Goal: Task Accomplishment & Management: Manage account settings

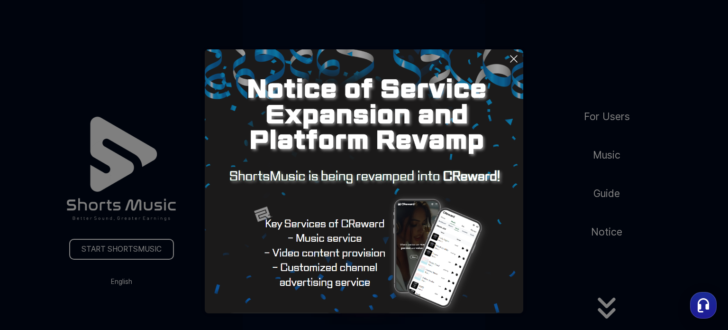
click at [122, 252] on button at bounding box center [364, 165] width 728 height 330
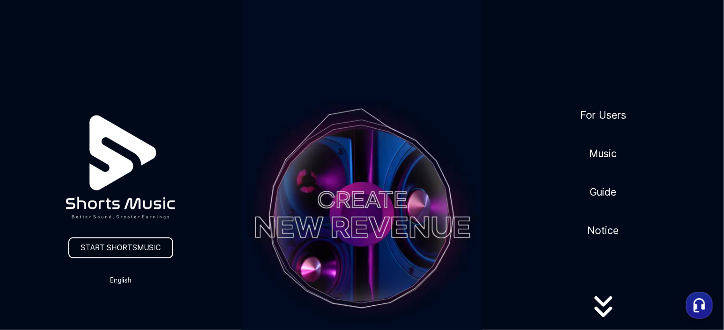
click at [122, 252] on link "START SHORTSMUSIC" at bounding box center [120, 247] width 105 height 21
click at [379, 199] on video at bounding box center [361, 214] width 241 height 429
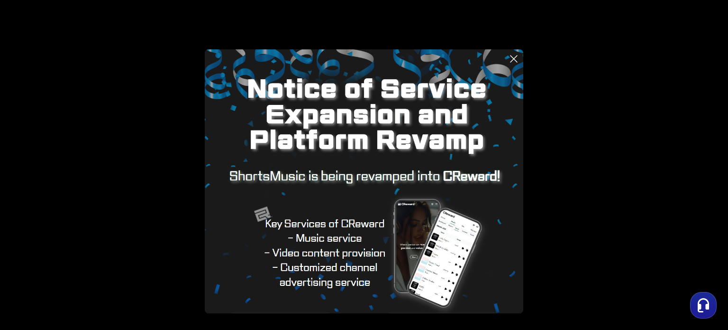
click at [508, 57] on icon at bounding box center [513, 58] width 11 height 11
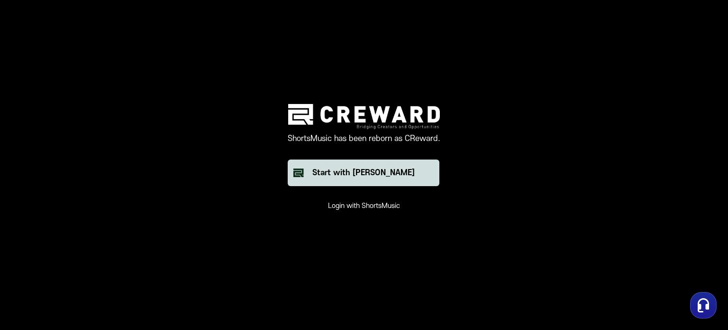
click at [383, 167] on div "Start with [PERSON_NAME]" at bounding box center [364, 172] width 102 height 11
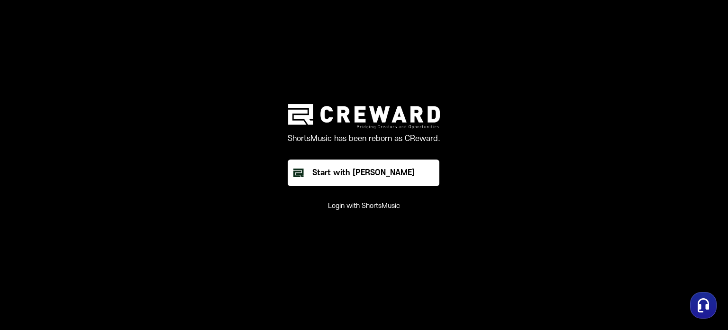
click at [363, 203] on button "Login with ShortsMusic" at bounding box center [364, 205] width 72 height 9
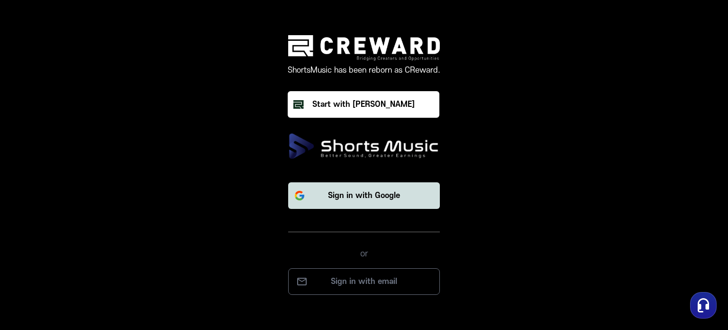
click at [365, 200] on p "Sign in with Google" at bounding box center [364, 195] width 72 height 11
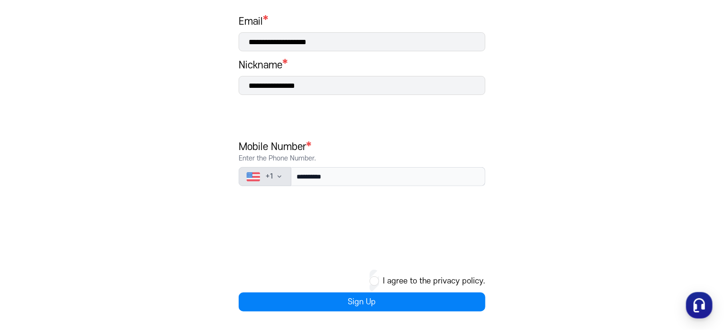
click at [278, 178] on icon "button" at bounding box center [280, 177] width 8 height 8
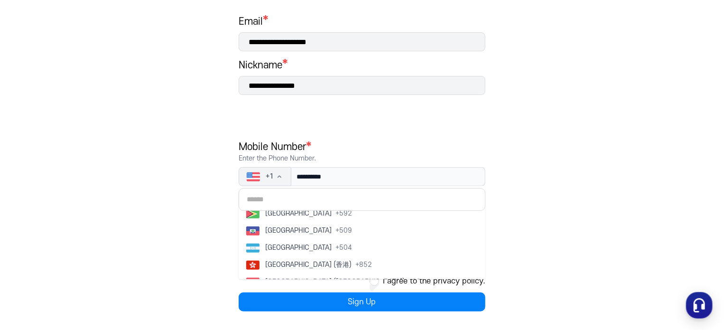
scroll to position [1673, 0]
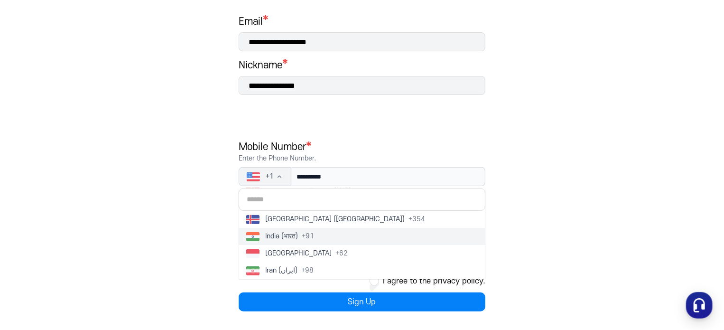
click at [297, 234] on span "India (भारत)" at bounding box center [281, 235] width 33 height 9
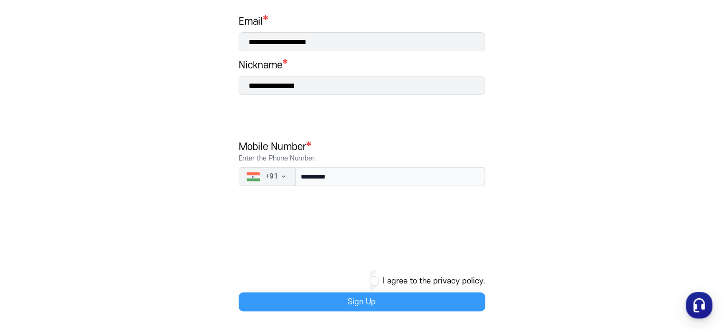
click at [359, 299] on button "Sign Up" at bounding box center [362, 301] width 247 height 19
click at [376, 296] on button "Sign Up" at bounding box center [362, 301] width 247 height 19
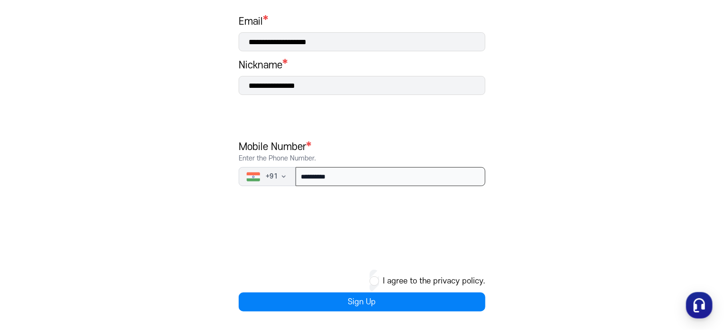
click at [369, 179] on input "**********" at bounding box center [390, 176] width 190 height 19
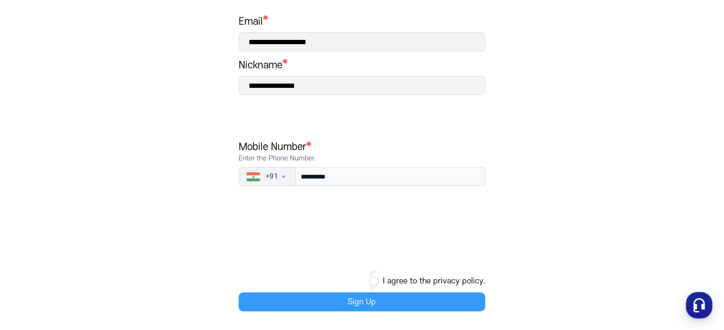
click at [336, 300] on button "Sign Up" at bounding box center [362, 301] width 247 height 19
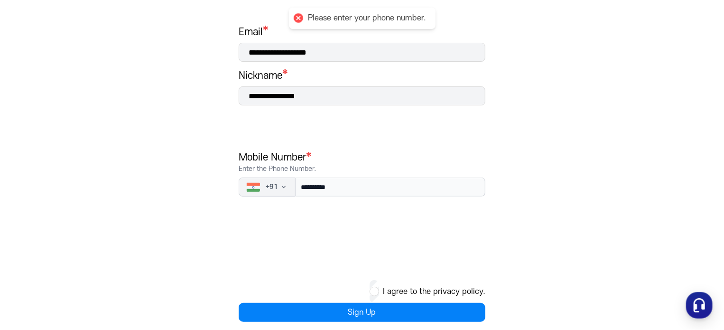
scroll to position [167, 0]
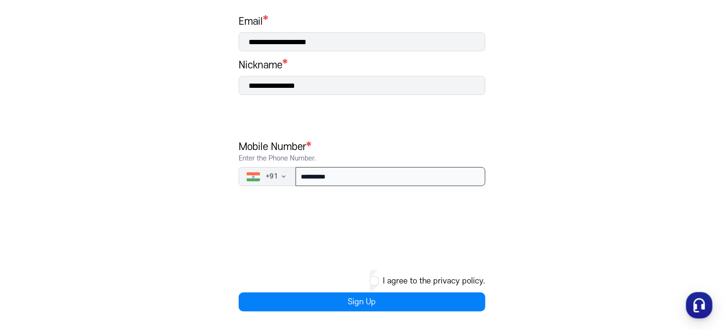
click at [382, 177] on input "**********" at bounding box center [390, 176] width 190 height 19
type input "**********"
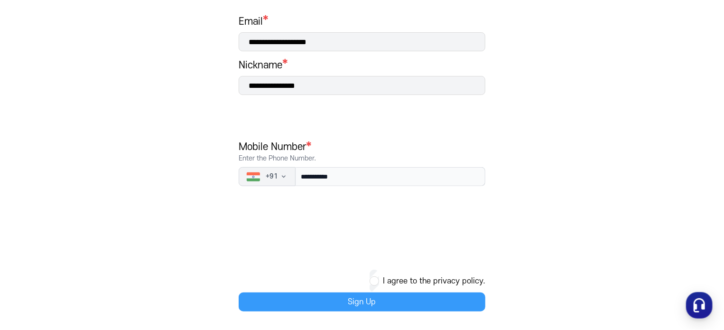
click at [345, 299] on button "Sign Up" at bounding box center [362, 301] width 247 height 19
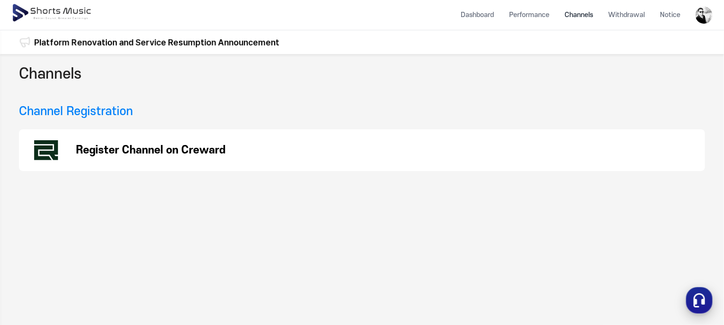
click at [698, 299] on icon "button" at bounding box center [699, 300] width 17 height 17
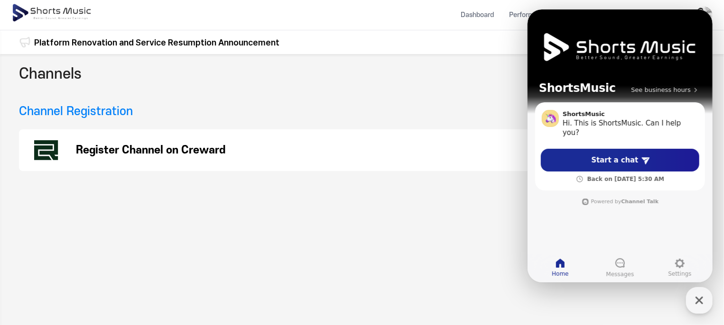
click at [458, 202] on div "Channels Channel Registration Register Channel on Creward" at bounding box center [362, 248] width 724 height 389
click at [702, 306] on icon "button" at bounding box center [699, 300] width 17 height 17
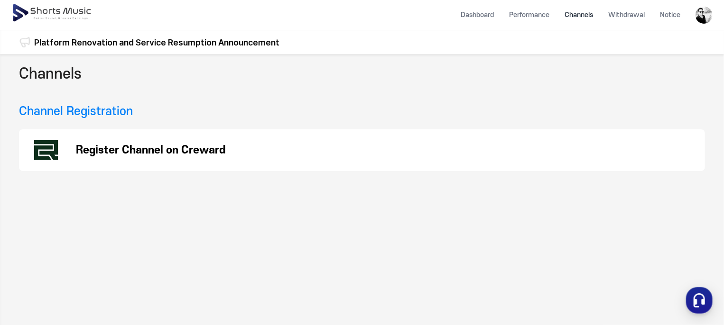
click at [151, 156] on p "Register Channel on Creward" at bounding box center [150, 150] width 149 height 11
click at [199, 154] on p "Register Channel on Creward" at bounding box center [150, 150] width 149 height 11
click at [711, 25] on div at bounding box center [703, 15] width 17 height 30
click at [710, 19] on img at bounding box center [703, 15] width 17 height 17
click at [674, 86] on link "Logout" at bounding box center [678, 90] width 61 height 17
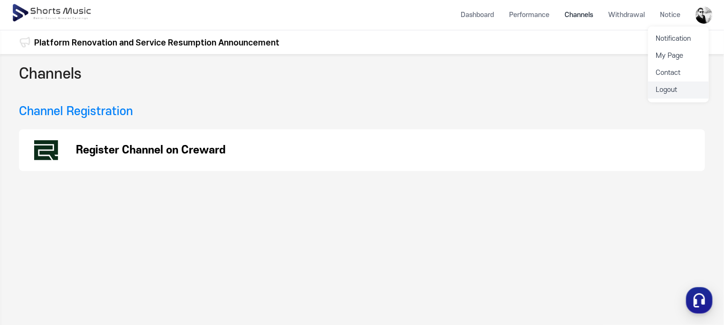
click at [674, 86] on link "Logout" at bounding box center [678, 90] width 61 height 17
